Goal: Information Seeking & Learning: Check status

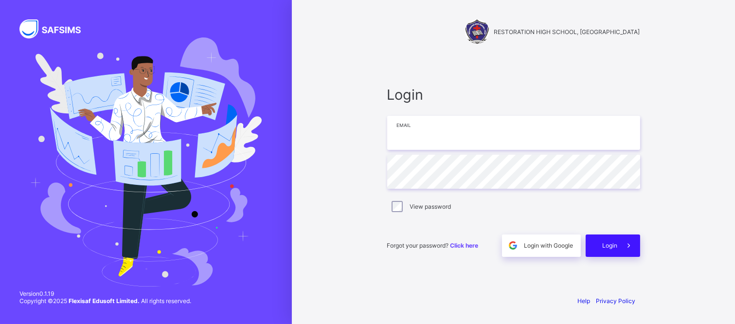
type input "**********"
click at [616, 247] on span "Login" at bounding box center [610, 245] width 15 height 7
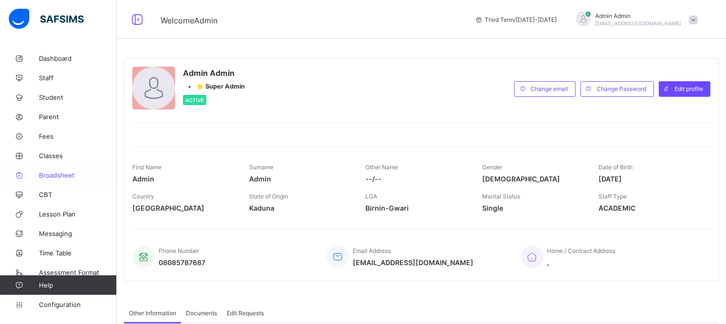
click at [59, 179] on link "Broadsheet" at bounding box center [58, 174] width 117 height 19
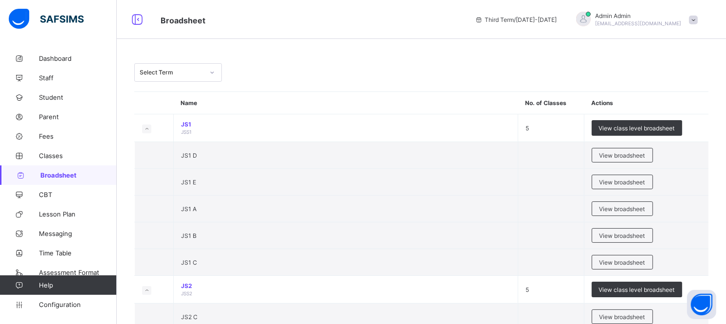
click at [194, 68] on div "Select Term" at bounding box center [169, 73] width 68 height 14
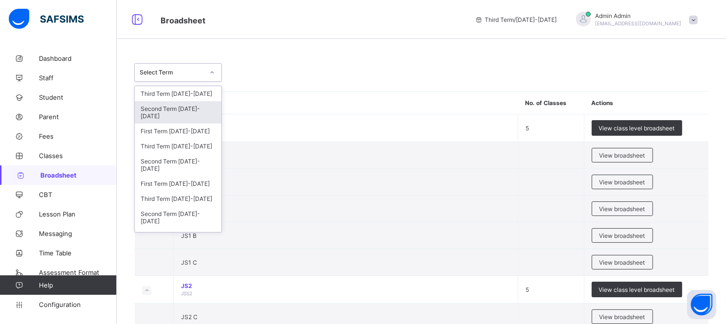
click at [205, 105] on div "Second Term [DATE]-[DATE]" at bounding box center [178, 112] width 87 height 22
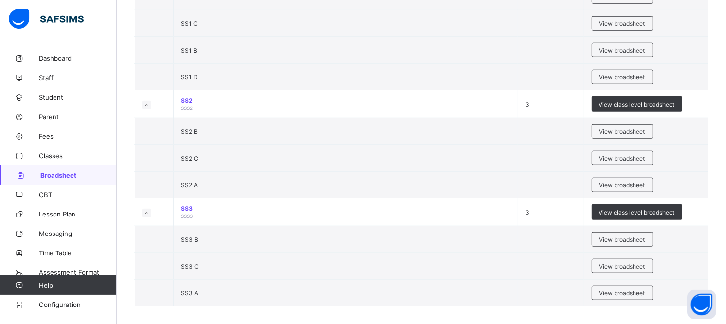
scroll to position [794, 0]
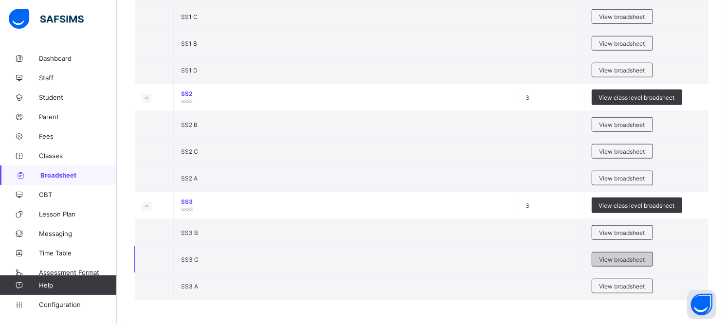
click at [611, 254] on div "View broadsheet" at bounding box center [622, 259] width 61 height 15
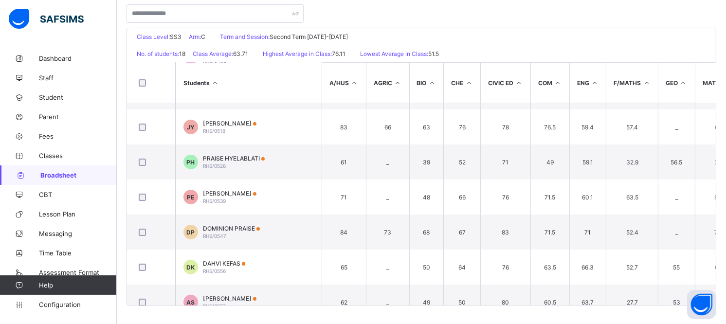
scroll to position [254, 0]
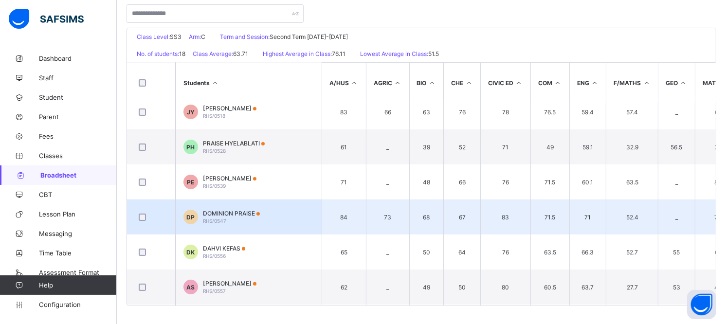
click at [210, 211] on span "DOMINION PRAISE" at bounding box center [231, 213] width 57 height 7
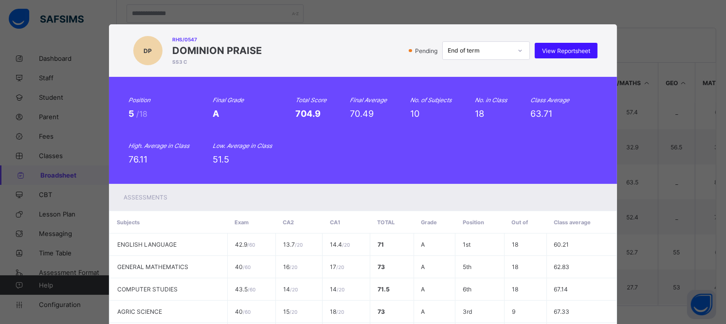
click at [545, 51] on span "View Reportsheet" at bounding box center [566, 50] width 48 height 7
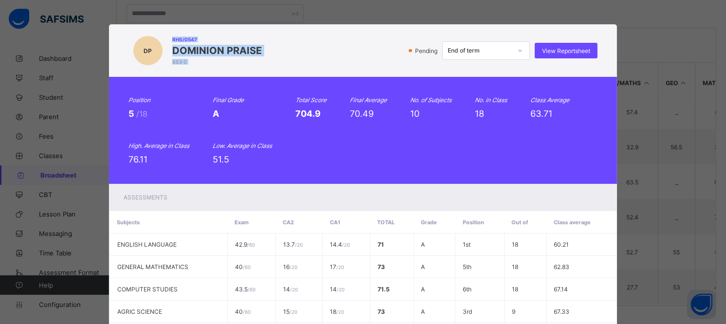
drag, startPoint x: 167, startPoint y: 39, endPoint x: 265, endPoint y: 41, distance: 97.8
click at [265, 41] on div "DP RHS/0547 DOMINION PRAISE SS3 C Pending End of term View Reportsheet" at bounding box center [362, 50] width 469 height 33
copy div "RHS/0547 DOMINION PRAISE SS3 C"
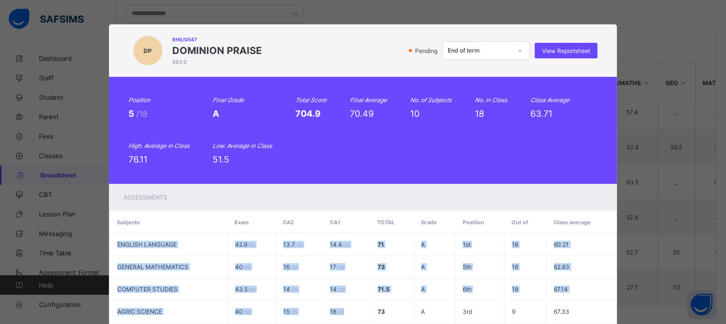
scroll to position [225, 0]
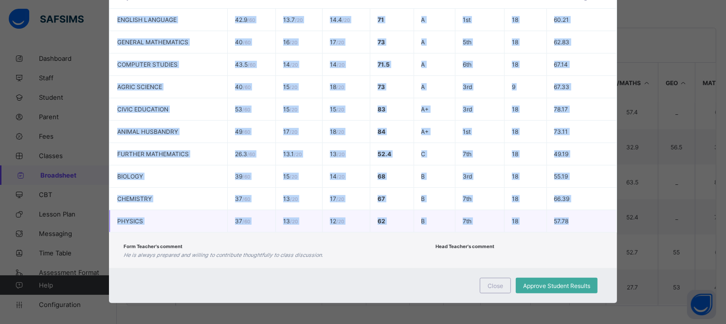
drag, startPoint x: 112, startPoint y: 245, endPoint x: 577, endPoint y: 218, distance: 465.5
click at [577, 218] on tbody "ENGLISH LANGUAGE 42.9 / 60 13.7 / 20 14.4 / 20 71 A 1st 18 60.21 GENERAL MATHEM…" at bounding box center [362, 121] width 507 height 224
copy tbody "ENGLISH LANGUAGE 42.9 / 60 13.7 / 20 14.4 / 20 71 A 1st 18 60.21 GENERAL MATHEM…"
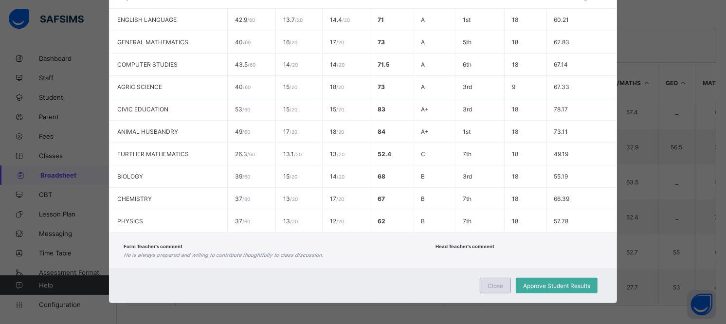
click at [491, 282] on span "Close" at bounding box center [496, 285] width 16 height 7
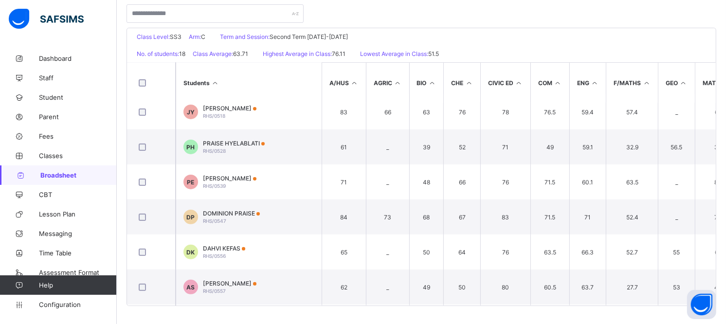
click at [472, 33] on div "Class Level: SS3 Arm: C Term and Session: Second Term [DATE]-[DATE]" at bounding box center [421, 36] width 589 height 17
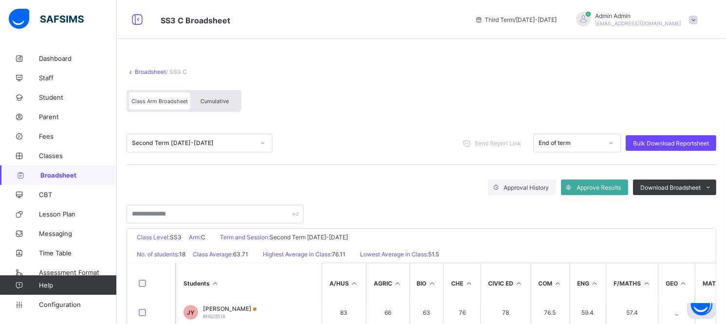
click at [189, 138] on div "Second Term [DATE]-[DATE]" at bounding box center [190, 143] width 127 height 14
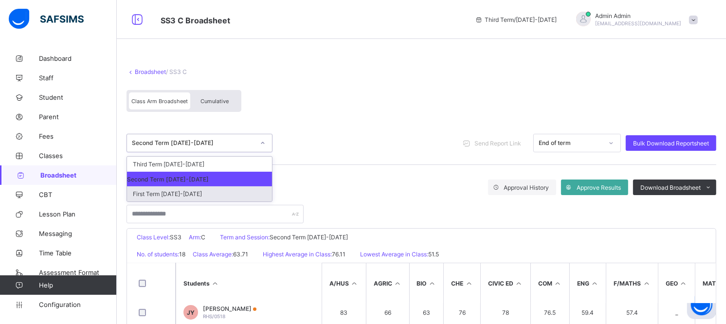
click at [186, 191] on div "First Term [DATE]-[DATE]" at bounding box center [199, 193] width 145 height 15
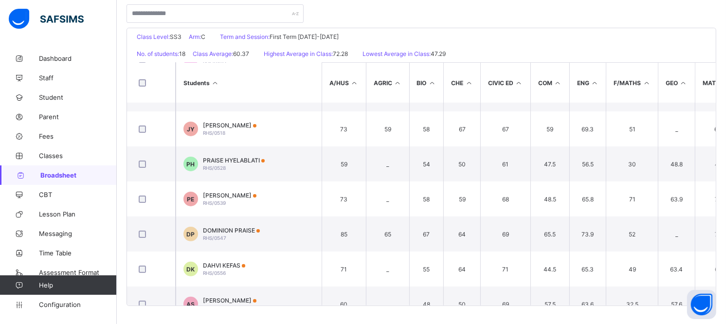
scroll to position [252, 0]
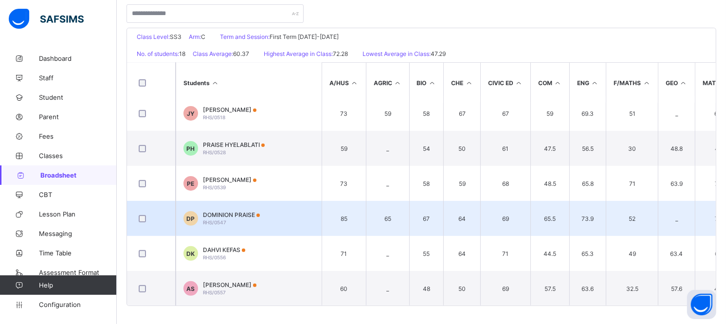
click at [233, 207] on td "DP DOMINION PRAISE RHS/0547" at bounding box center [249, 218] width 146 height 35
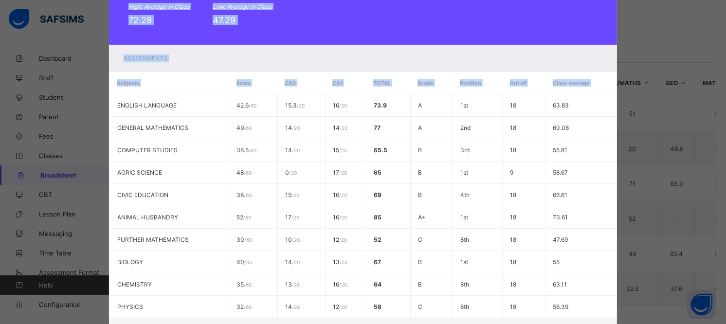
scroll to position [225, 0]
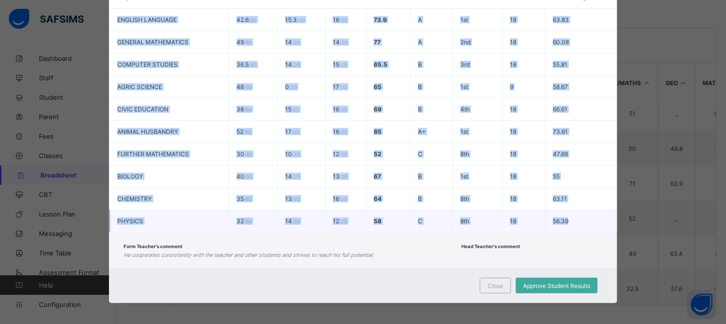
drag, startPoint x: 113, startPoint y: 243, endPoint x: 573, endPoint y: 212, distance: 460.9
click at [573, 212] on tbody "ENGLISH LANGUAGE 42.6 / 60 15.3 / 20 16 / 20 73.9 A 1st 18 63.83 GENERAL MATHEM…" at bounding box center [362, 121] width 507 height 224
copy tbody "ENGLISH LANGUAGE 42.6 / 60 15.3 / 20 16 / 20 73.9 A 1st 18 63.83 GENERAL MATHEM…"
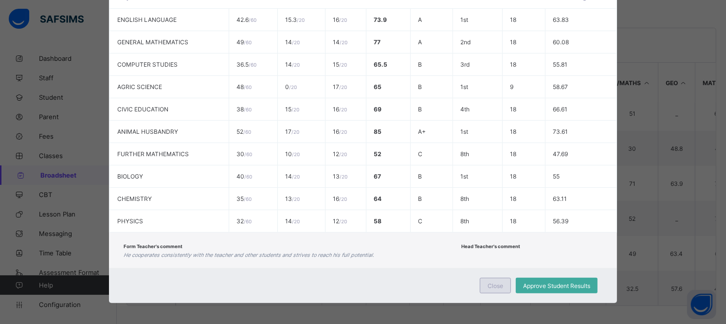
click at [490, 283] on span "Close" at bounding box center [496, 285] width 16 height 7
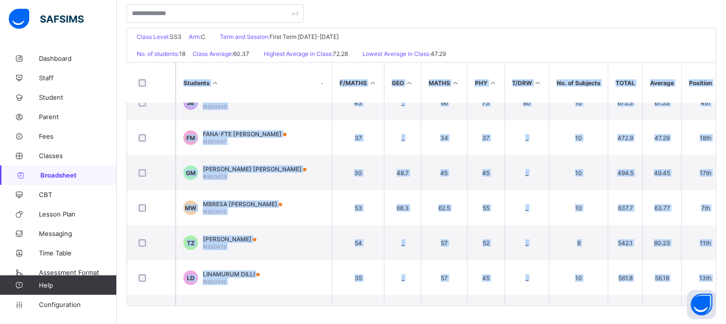
scroll to position [0, 319]
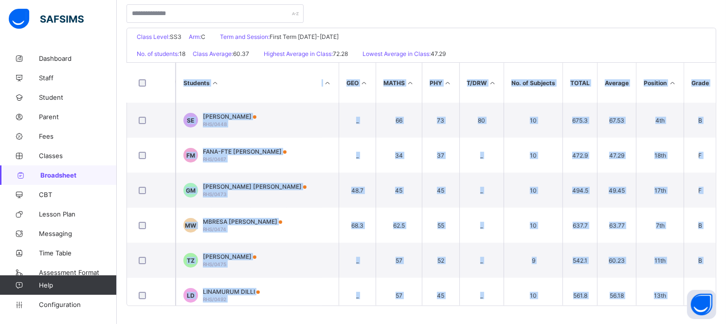
drag, startPoint x: 725, startPoint y: 154, endPoint x: 720, endPoint y: 48, distance: 106.7
click at [716, 48] on div "RESTORATION HIGH SCHOOL, [GEOGRAPHIC_DATA] Date: [DATE] 2:55:51 am Class Level:…" at bounding box center [422, 167] width 590 height 278
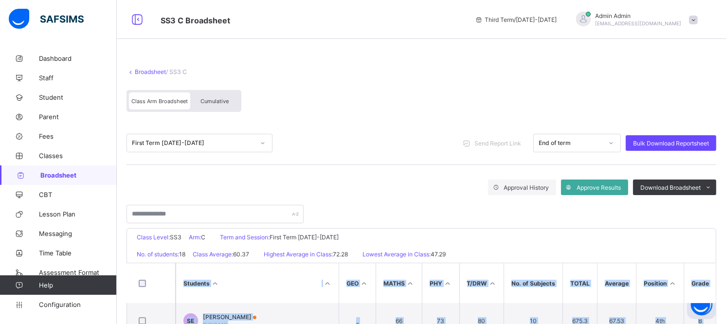
click at [145, 74] on link "Broadsheet" at bounding box center [150, 71] width 31 height 7
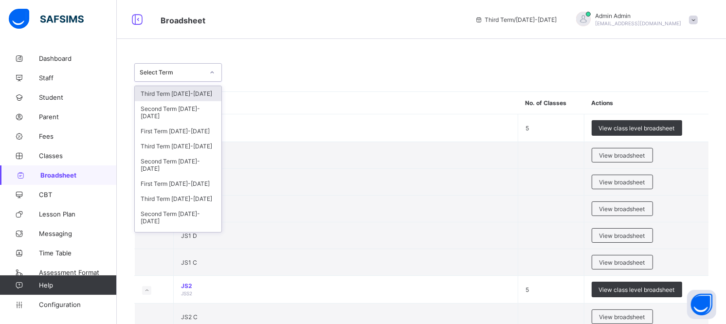
click at [195, 72] on div "Select Term" at bounding box center [172, 72] width 64 height 7
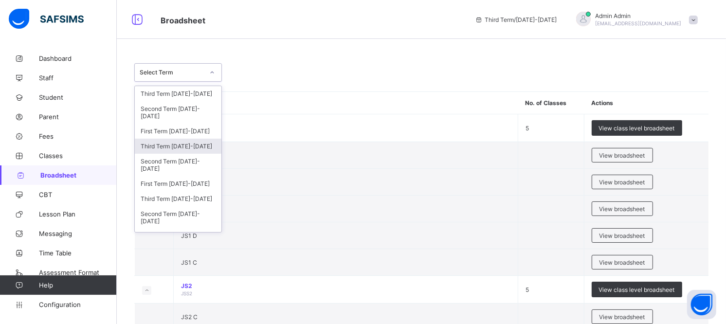
click at [193, 146] on div "Third Term [DATE]-[DATE]" at bounding box center [178, 146] width 87 height 15
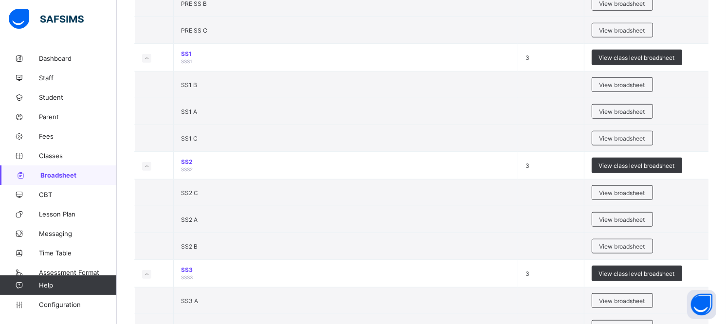
scroll to position [766, 0]
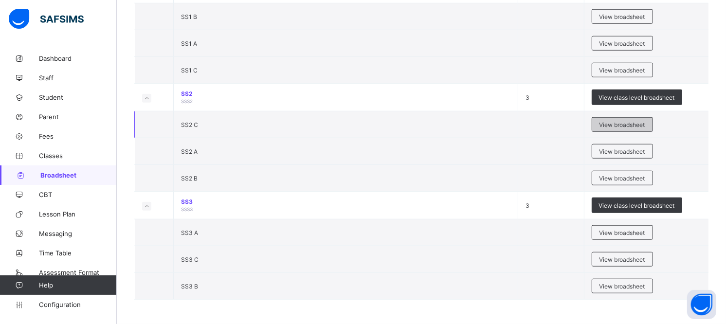
click at [635, 123] on span "View broadsheet" at bounding box center [623, 124] width 46 height 7
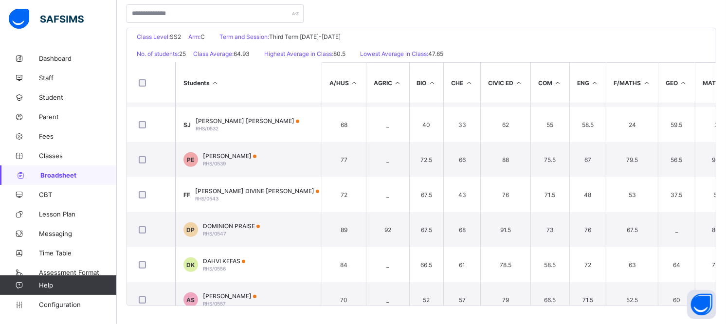
scroll to position [454, 0]
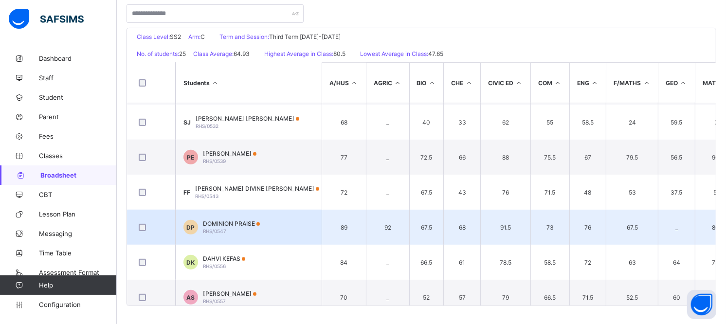
click at [246, 223] on span "DOMINION PRAISE" at bounding box center [231, 223] width 57 height 7
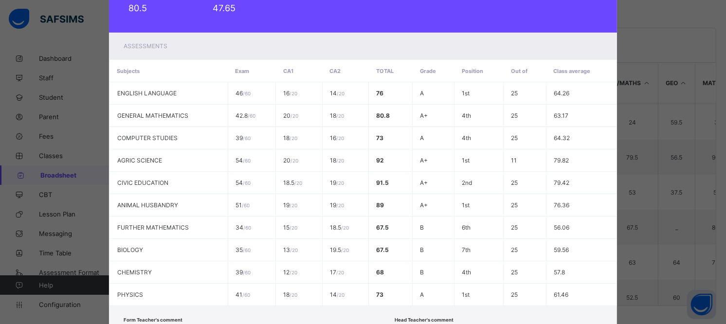
scroll to position [153, 0]
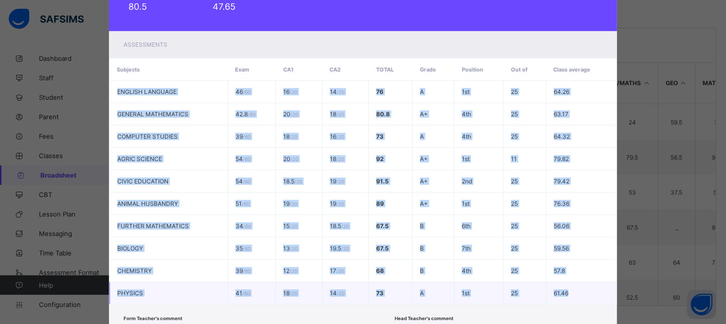
drag, startPoint x: 112, startPoint y: 90, endPoint x: 571, endPoint y: 287, distance: 499.2
click at [571, 287] on tbody "ENGLISH LANGUAGE 46 / 60 16 / 20 14 / 20 76 A 1st 25 64.26 GENERAL MATHEMATICS …" at bounding box center [362, 193] width 507 height 224
copy tbody "ENGLISH LANGUAGE 46 / 60 16 / 20 14 / 20 76 A 1st 25 64.26 GENERAL MATHEMATICS …"
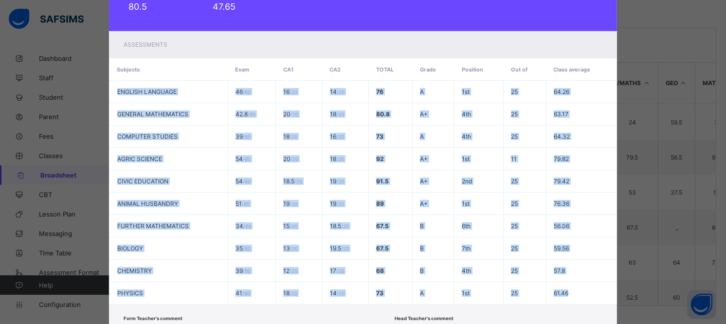
scroll to position [225, 0]
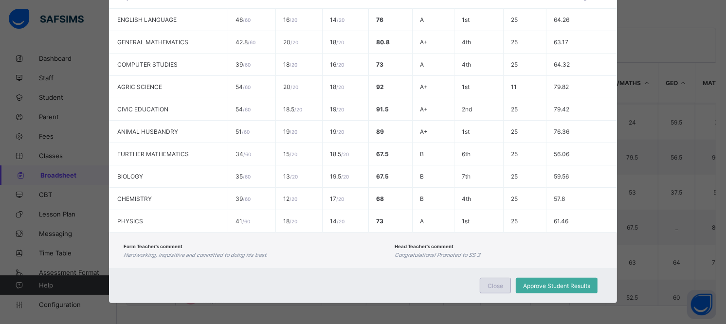
click at [490, 278] on div "Close" at bounding box center [495, 286] width 31 height 16
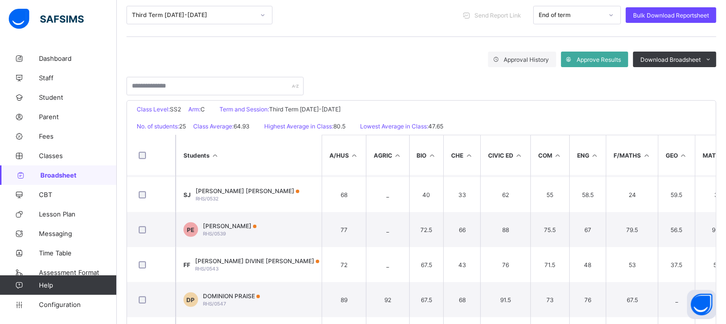
scroll to position [120, 0]
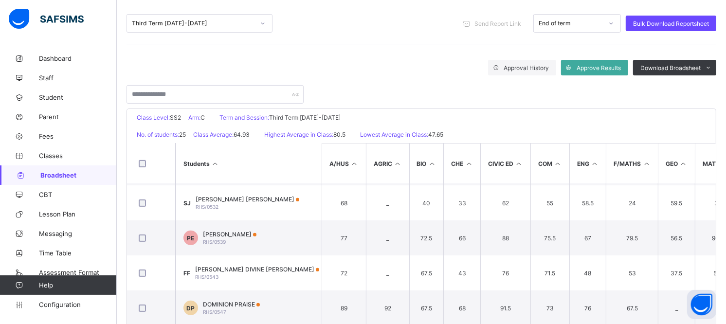
click at [255, 22] on div at bounding box center [262, 24] width 17 height 16
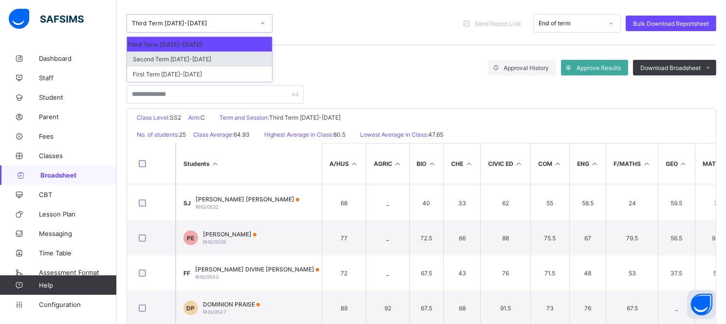
click at [224, 58] on div "Second Term [DATE]-[DATE]" at bounding box center [199, 59] width 145 height 15
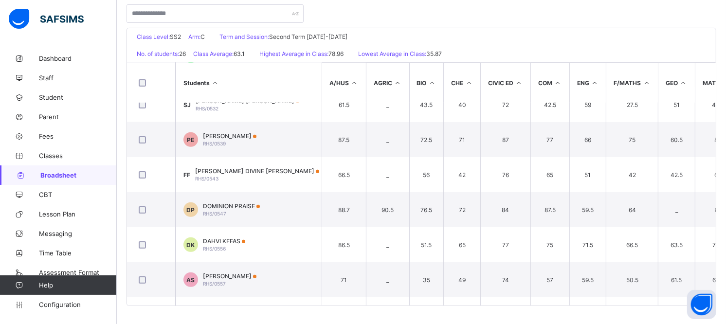
scroll to position [499, 0]
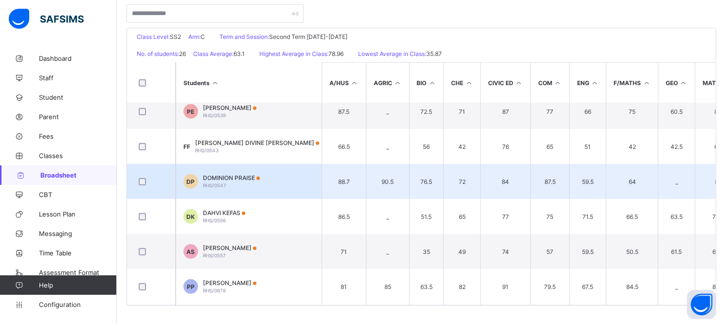
click at [238, 179] on span "DOMINION PRAISE" at bounding box center [231, 177] width 57 height 7
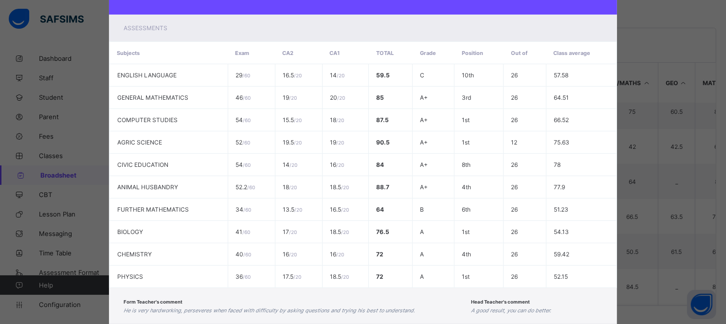
scroll to position [173, 0]
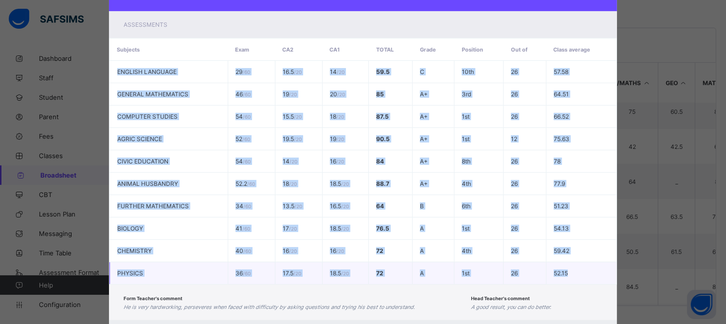
drag, startPoint x: 112, startPoint y: 69, endPoint x: 584, endPoint y: 270, distance: 513.2
click at [584, 270] on tbody "ENGLISH LANGUAGE 29 / 60 16.5 / 20 14 / 20 59.5 C 10th 26 57.58 GENERAL MATHEMA…" at bounding box center [362, 173] width 507 height 224
copy tbody "ENGLISH LANGUAGE 29 / 60 16.5 / 20 14 / 20 59.5 C 10th 26 57.58 GENERAL MATHEMA…"
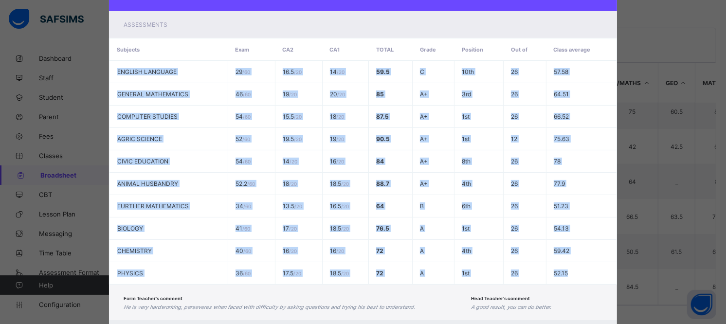
scroll to position [213, 0]
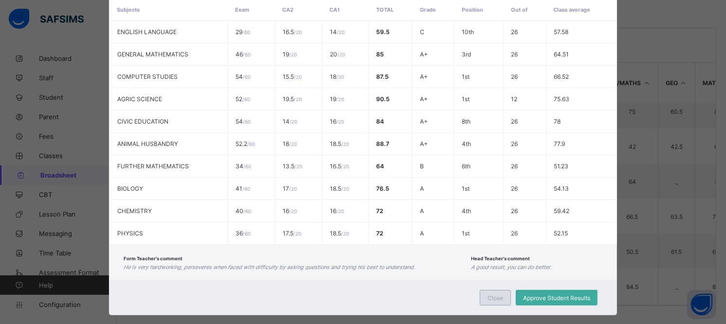
click at [498, 295] on span "Close" at bounding box center [496, 297] width 16 height 7
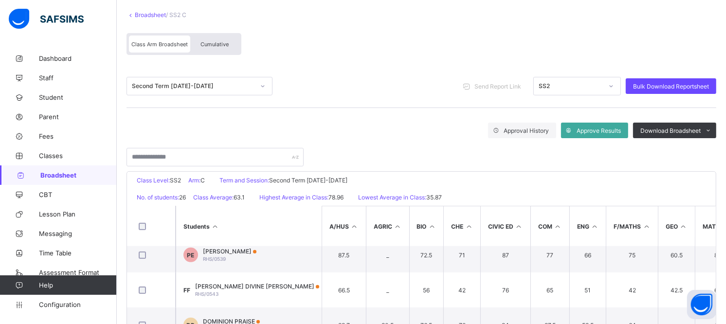
scroll to position [54, 0]
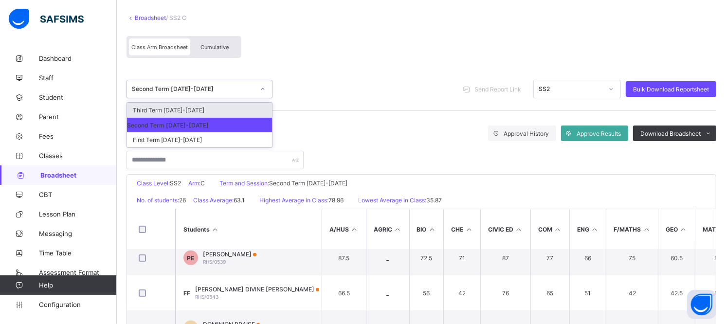
click at [263, 89] on icon at bounding box center [262, 89] width 3 height 2
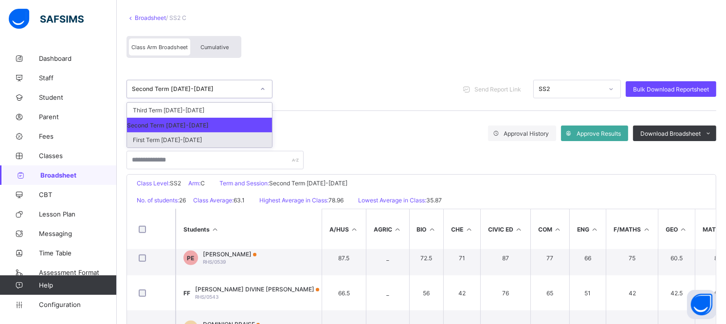
click at [203, 137] on div "First Term [DATE]-[DATE]" at bounding box center [199, 139] width 145 height 15
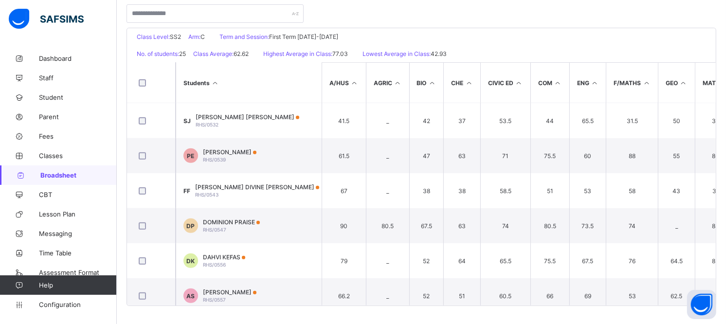
scroll to position [457, 0]
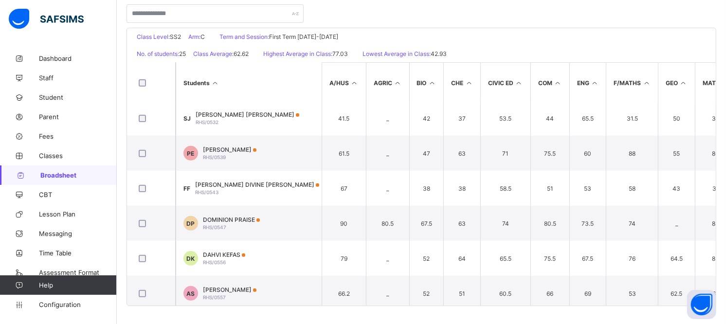
click at [222, 217] on span "DOMINION PRAISE" at bounding box center [231, 219] width 57 height 7
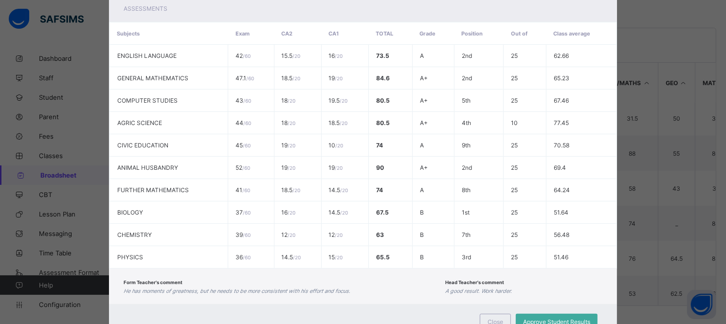
scroll to position [193, 0]
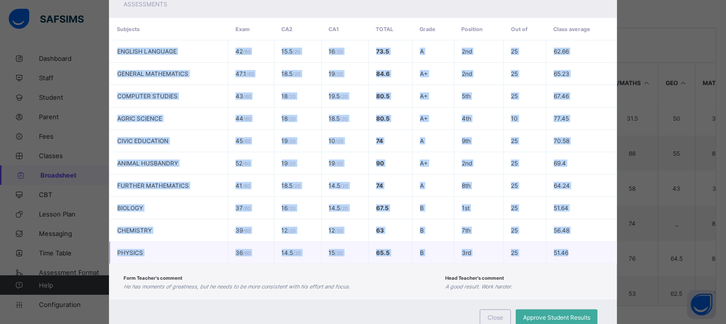
drag, startPoint x: 112, startPoint y: 51, endPoint x: 574, endPoint y: 248, distance: 502.5
click at [574, 248] on tbody "ENGLISH LANGUAGE 42 / 60 15.5 / 20 16 / 20 73.5 A 2nd 25 62.66 GENERAL MATHEMAT…" at bounding box center [362, 152] width 507 height 224
copy tbody "ENGLISH LANGUAGE 42 / 60 15.5 / 20 16 / 20 73.5 A 2nd 25 62.66 GENERAL MATHEMAT…"
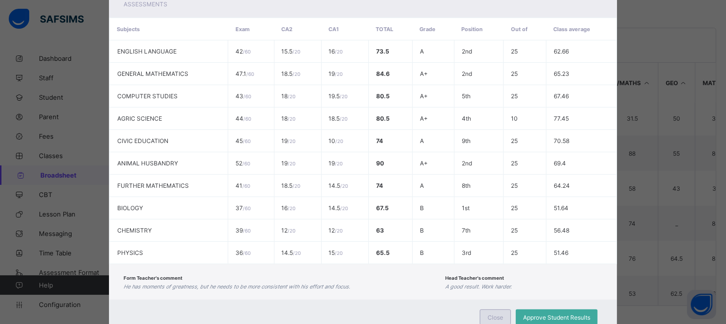
click at [498, 314] on span "Close" at bounding box center [496, 317] width 16 height 7
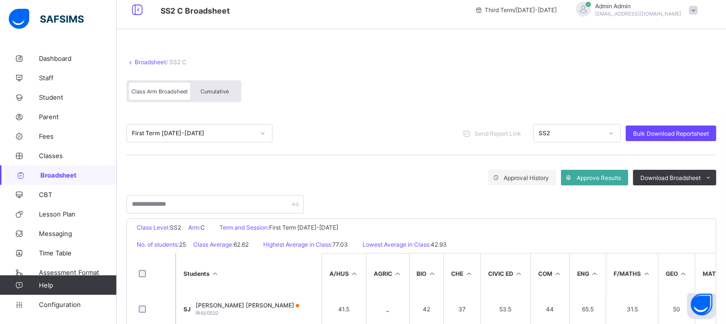
scroll to position [0, 0]
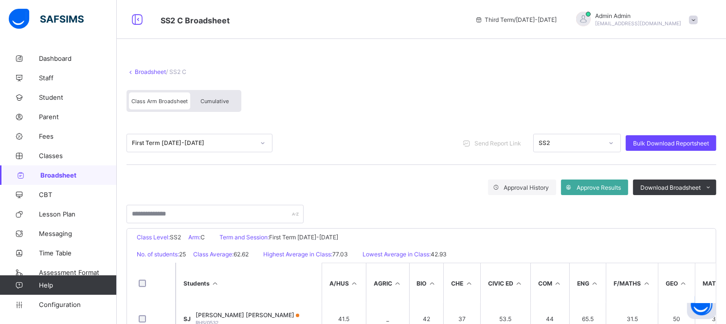
click at [134, 70] on span "Broadsheet" at bounding box center [146, 71] width 39 height 7
click at [143, 71] on link "Broadsheet" at bounding box center [150, 71] width 31 height 7
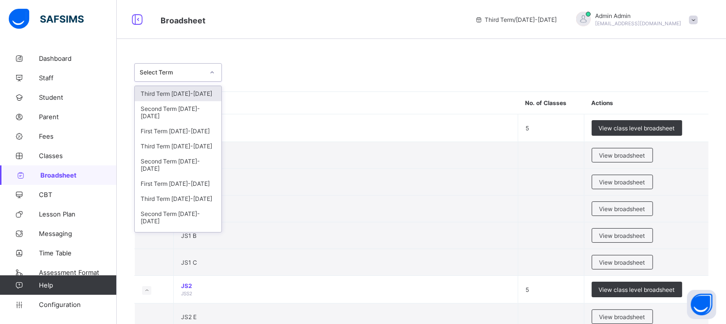
click at [203, 72] on div at bounding box center [212, 73] width 18 height 18
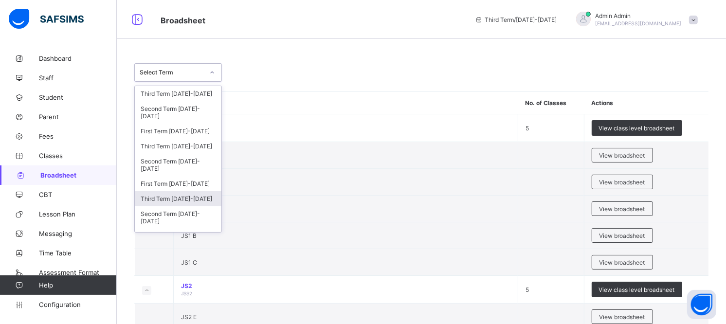
click at [190, 200] on div "Third Term [DATE]-[DATE]" at bounding box center [178, 198] width 87 height 15
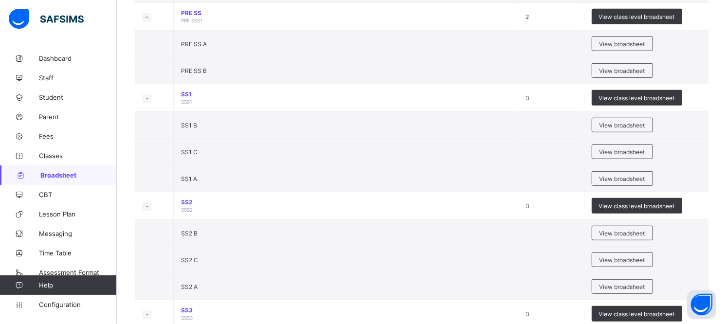
scroll to position [529, 0]
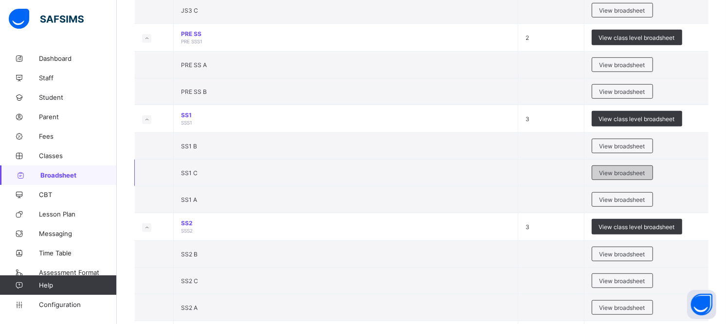
click at [623, 172] on span "View broadsheet" at bounding box center [623, 172] width 46 height 7
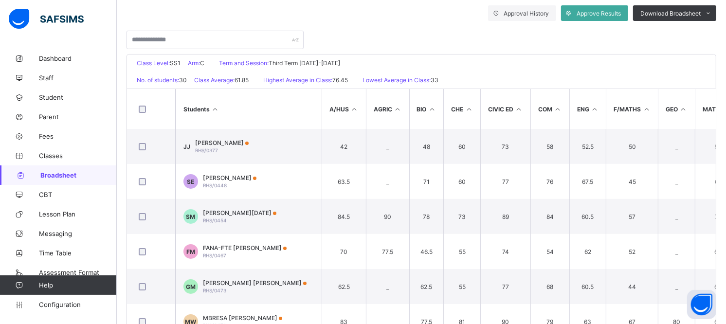
scroll to position [176, 0]
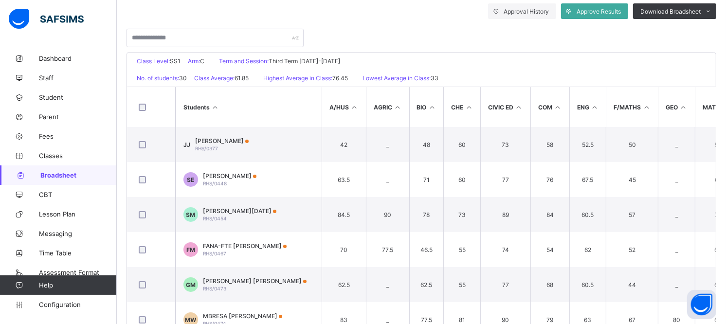
drag, startPoint x: 725, startPoint y: 127, endPoint x: 731, endPoint y: 153, distance: 26.9
click at [726, 153] on html "SS1 C Broadsheet Third Term / [DATE]-[DATE] Admin Admin [EMAIL_ADDRESS][DOMAIN_…" at bounding box center [363, 87] width 726 height 526
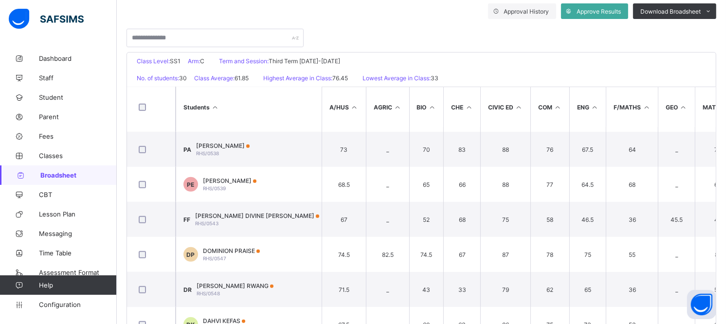
scroll to position [576, 0]
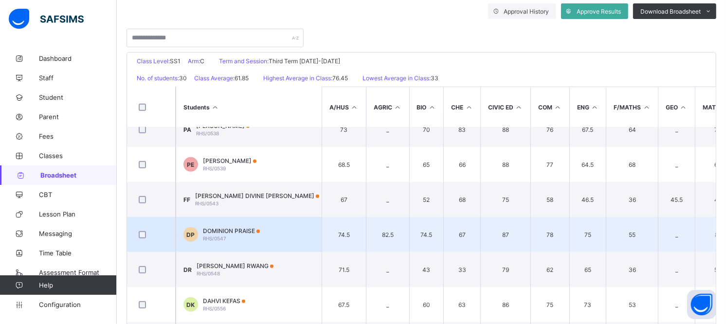
click at [225, 236] on span "RHS/0547" at bounding box center [214, 239] width 23 height 6
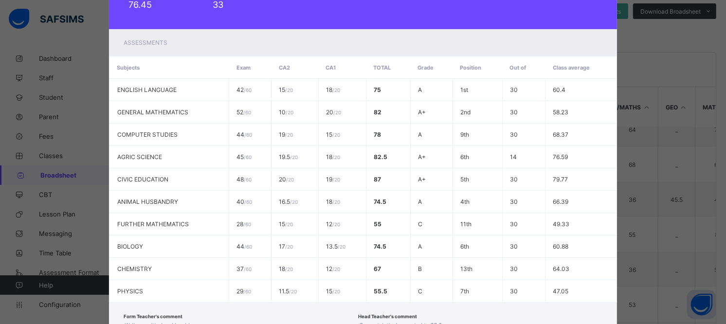
scroll to position [160, 0]
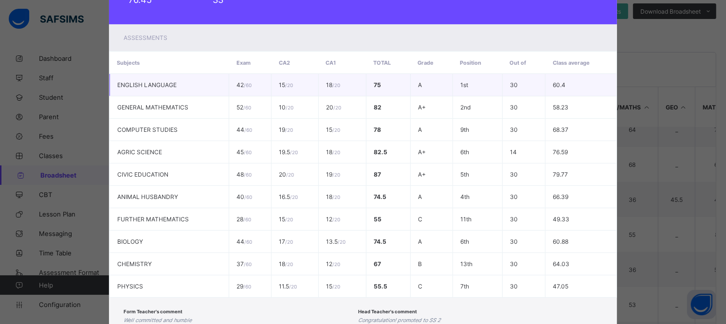
click at [117, 85] on span "ENGLISH LANGUAGE" at bounding box center [146, 84] width 59 height 7
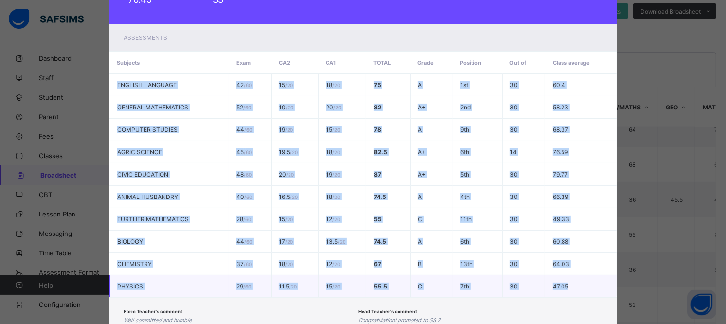
drag, startPoint x: 113, startPoint y: 85, endPoint x: 573, endPoint y: 283, distance: 501.3
click at [573, 283] on tbody "ENGLISH LANGUAGE 42 / 60 15 / 20 18 / 20 75 A 1st 30 60.4 GENERAL MATHEMATICS 5…" at bounding box center [362, 186] width 507 height 224
copy tbody "ENGLISH LANGUAGE 42 / 60 15 / 20 18 / 20 75 A 1st 30 60.4 GENERAL MATHEMATICS 5…"
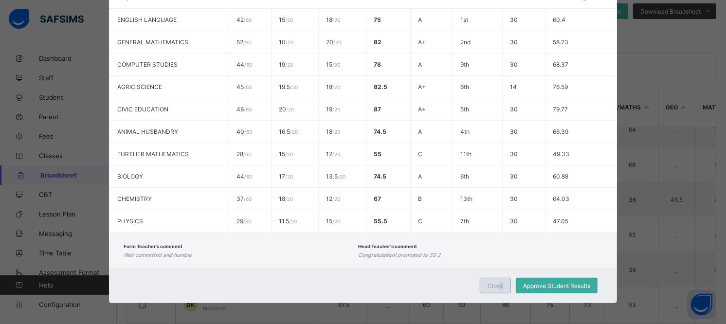
click at [500, 279] on div "Close" at bounding box center [495, 286] width 31 height 16
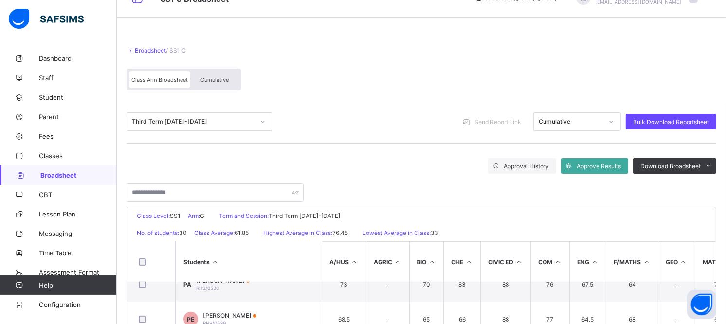
scroll to position [0, 0]
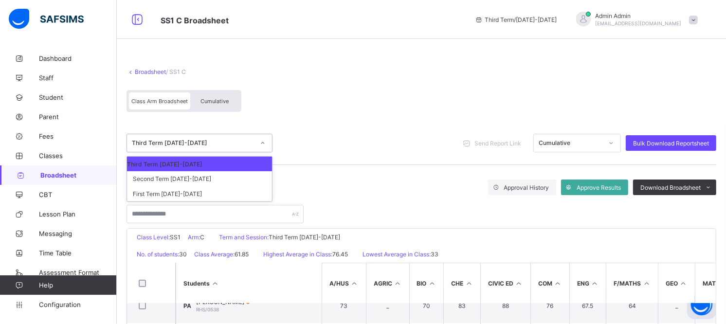
click at [206, 138] on div "Third Term [DATE]-[DATE]" at bounding box center [190, 143] width 127 height 14
click at [193, 182] on div "Second Term [DATE]-[DATE]" at bounding box center [199, 178] width 145 height 15
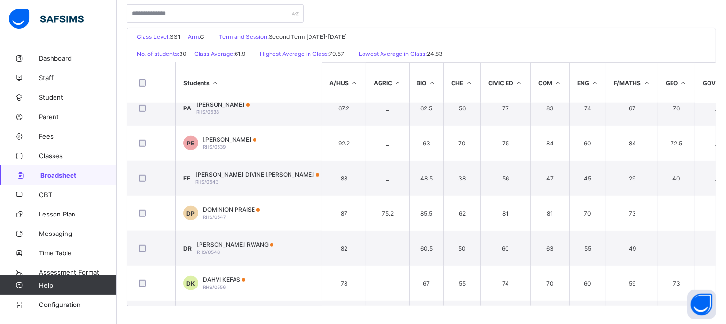
scroll to position [585, 0]
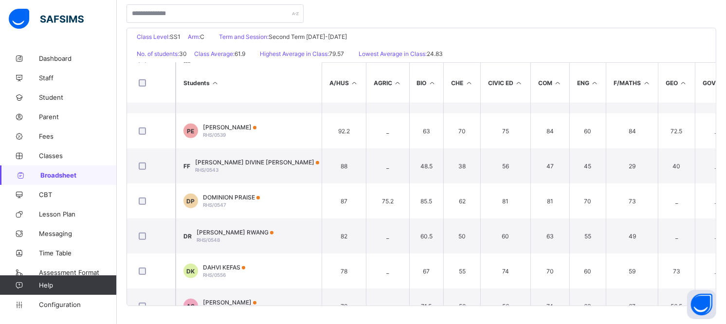
click at [227, 195] on span "DOMINION PRAISE" at bounding box center [231, 197] width 57 height 7
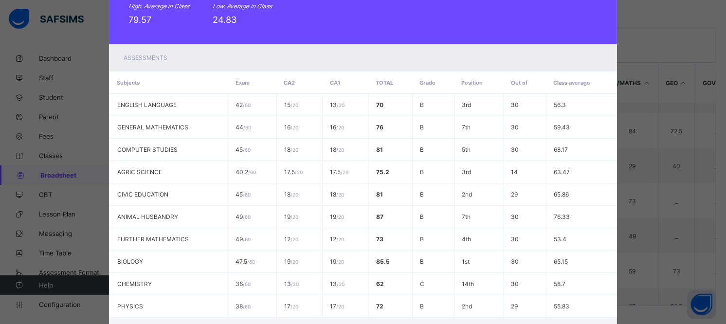
scroll to position [165, 0]
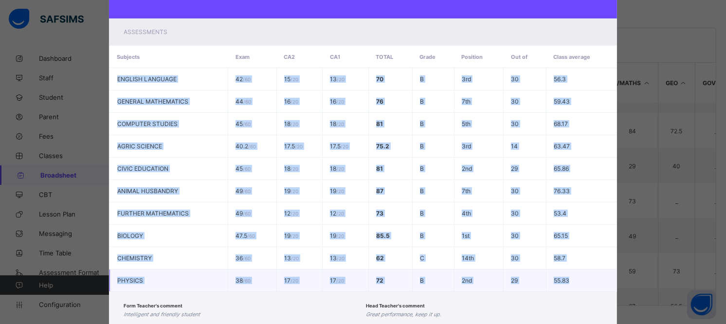
drag, startPoint x: 112, startPoint y: 81, endPoint x: 576, endPoint y: 281, distance: 504.8
click at [576, 281] on tbody "ENGLISH LANGUAGE 42 / 60 15 / 20 13 / 20 70 B 3rd 30 56.3 GENERAL MATHEMATICS 4…" at bounding box center [362, 180] width 507 height 224
copy tbody "ENGLISH LANGUAGE 42 / 60 15 / 20 13 / 20 70 B 3rd 30 56.3 GENERAL MATHEMATICS 4…"
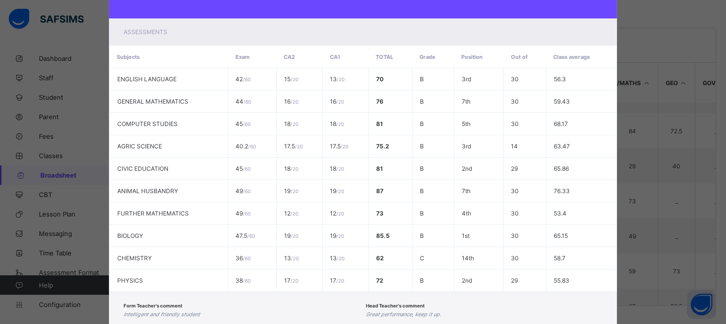
click at [508, 292] on div "Form Teacher's comment Intelligent and friendly student Head Teacher's comment …" at bounding box center [363, 310] width 508 height 36
drag, startPoint x: 721, startPoint y: 168, endPoint x: 713, endPoint y: 110, distance: 57.9
click at [713, 110] on div "DP RHS/0547 DOMINION PRAISE SS1 C Pending Cumulative View Reportsheet Position …" at bounding box center [363, 162] width 726 height 324
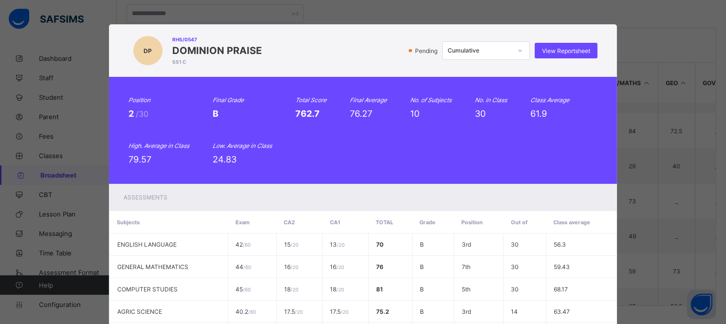
scroll to position [225, 0]
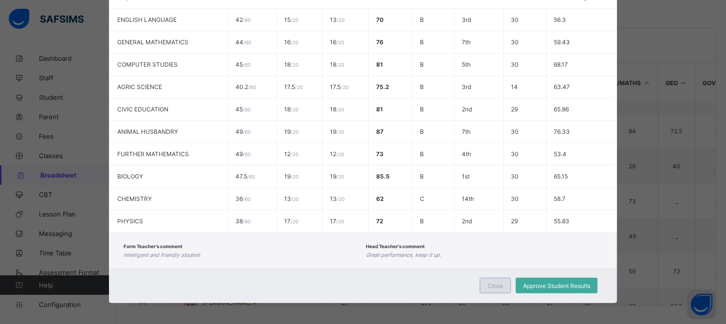
drag, startPoint x: 482, startPoint y: 292, endPoint x: 486, endPoint y: 282, distance: 10.9
click at [481, 291] on div "Close Approve Student Results" at bounding box center [363, 285] width 508 height 35
click at [488, 282] on span "Close" at bounding box center [496, 285] width 16 height 7
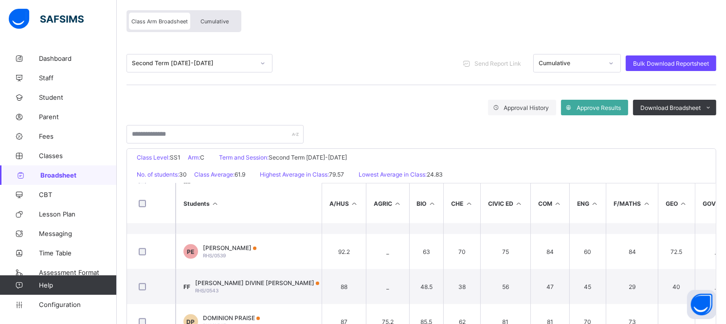
scroll to position [77, 0]
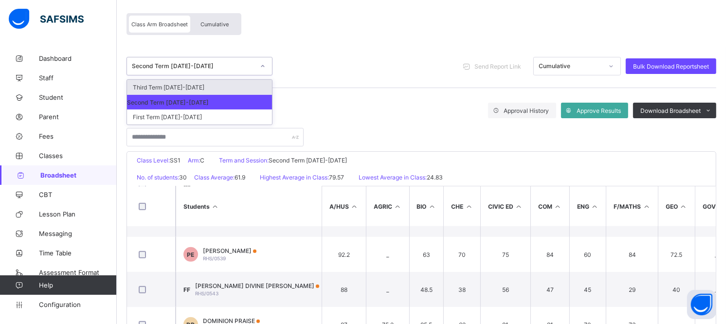
click at [262, 67] on icon at bounding box center [263, 66] width 6 height 10
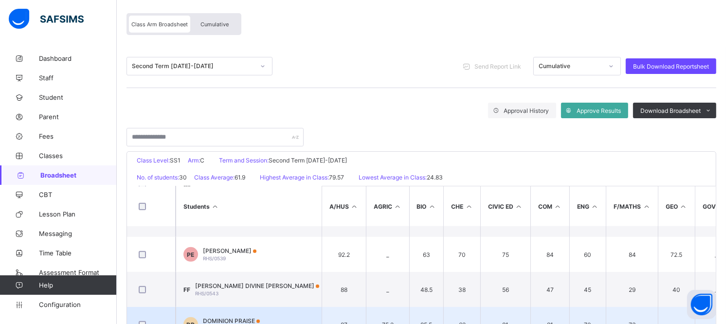
click at [231, 314] on td "DP DOMINION PRAISE RHS/0547" at bounding box center [249, 324] width 146 height 35
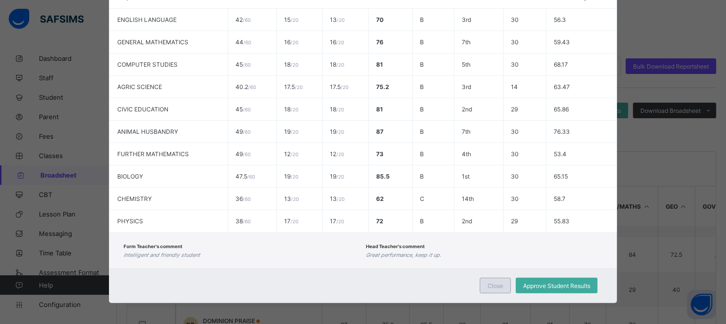
click at [493, 282] on span "Close" at bounding box center [496, 285] width 16 height 7
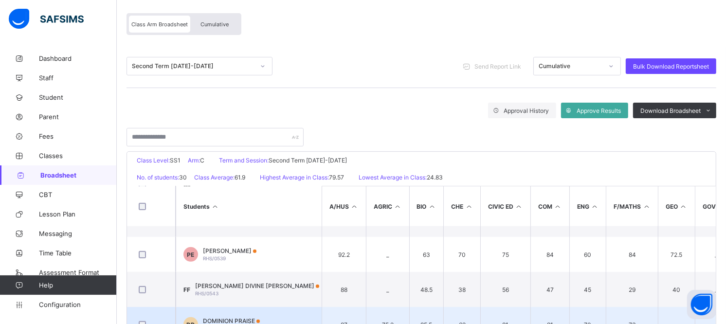
click at [227, 312] on td "DP DOMINION PRAISE RHS/0547" at bounding box center [249, 324] width 146 height 35
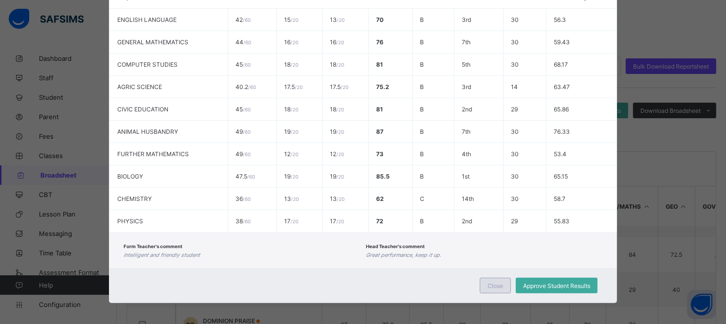
click at [492, 278] on div "Close" at bounding box center [495, 286] width 31 height 16
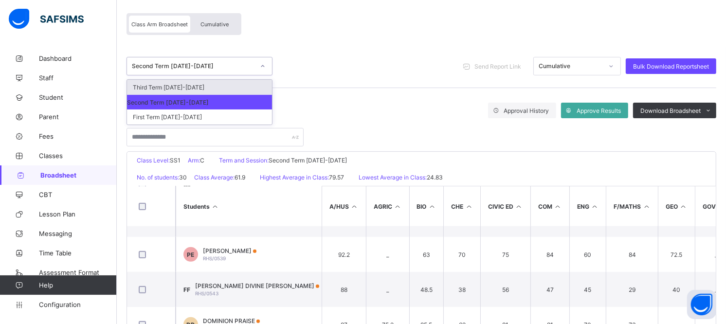
click at [260, 63] on icon at bounding box center [263, 66] width 6 height 10
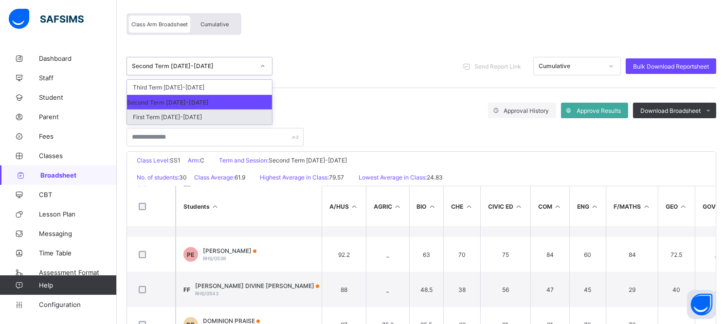
click at [196, 116] on div "First Term [DATE]-[DATE]" at bounding box center [199, 116] width 145 height 15
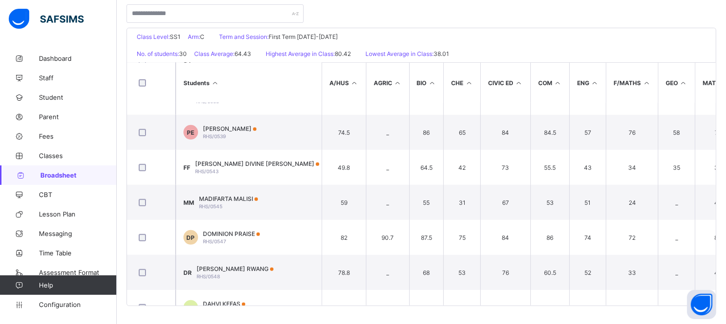
scroll to position [568, 0]
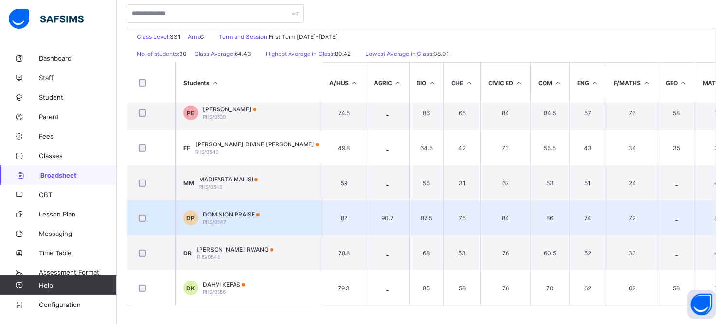
click at [238, 217] on div "DOMINION PRAISE RHS/0547" at bounding box center [231, 218] width 57 height 15
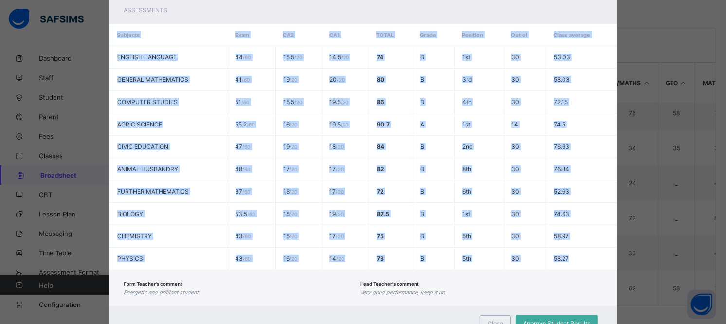
scroll to position [158, 0]
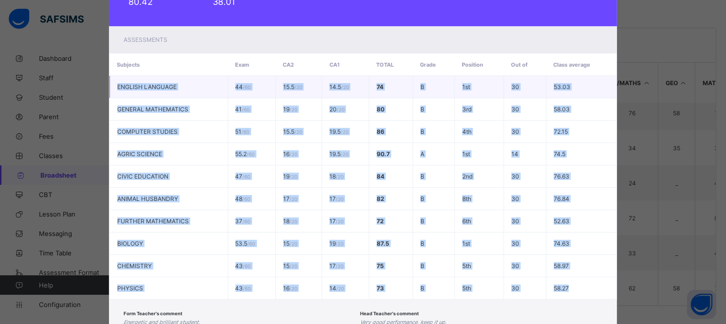
drag, startPoint x: 578, startPoint y: 221, endPoint x: 109, endPoint y: 86, distance: 487.9
click at [109, 86] on tbody "ENGLISH LANGUAGE 44 / 60 15.5 / 20 14.5 / 20 74 B 1st 30 53.03 GENERAL MATHEMAT…" at bounding box center [362, 188] width 507 height 224
copy tbody "ENGLISH LANGUAGE 44 / 60 15.5 / 20 14.5 / 20 74 B 1st 30 53.03 GENERAL MATHEMAT…"
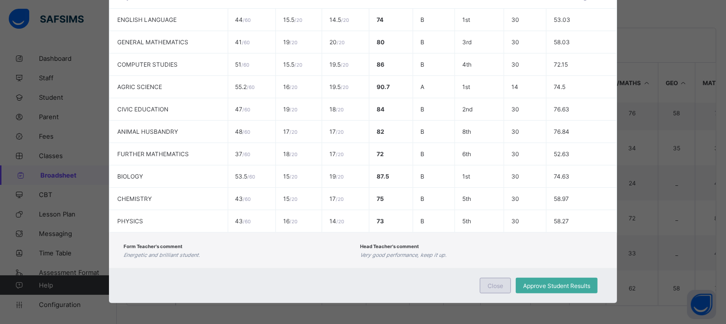
click at [504, 283] on div "Close" at bounding box center [495, 286] width 31 height 16
